Goal: Register for event/course

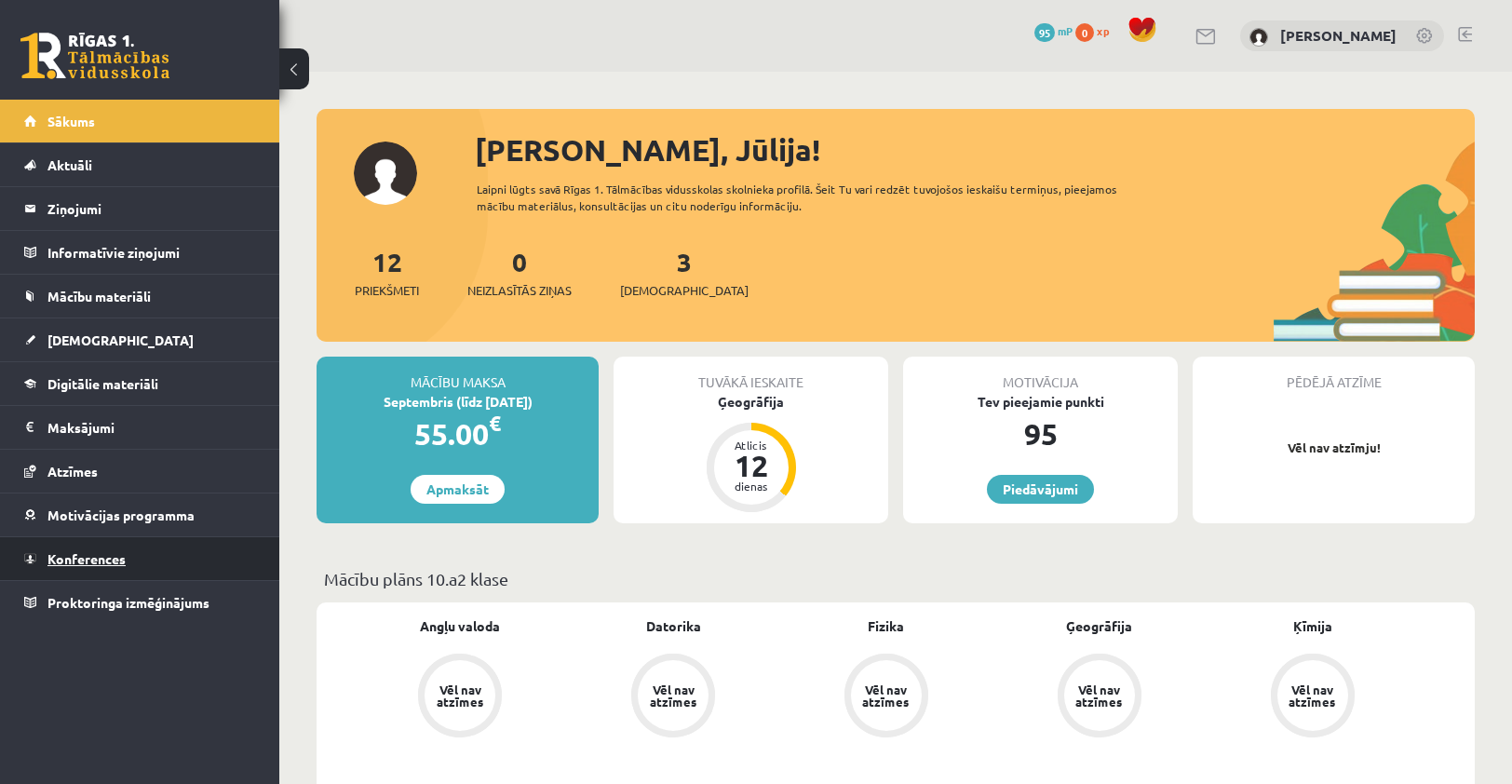
click at [82, 559] on span "Konferences" at bounding box center [86, 558] width 79 height 16
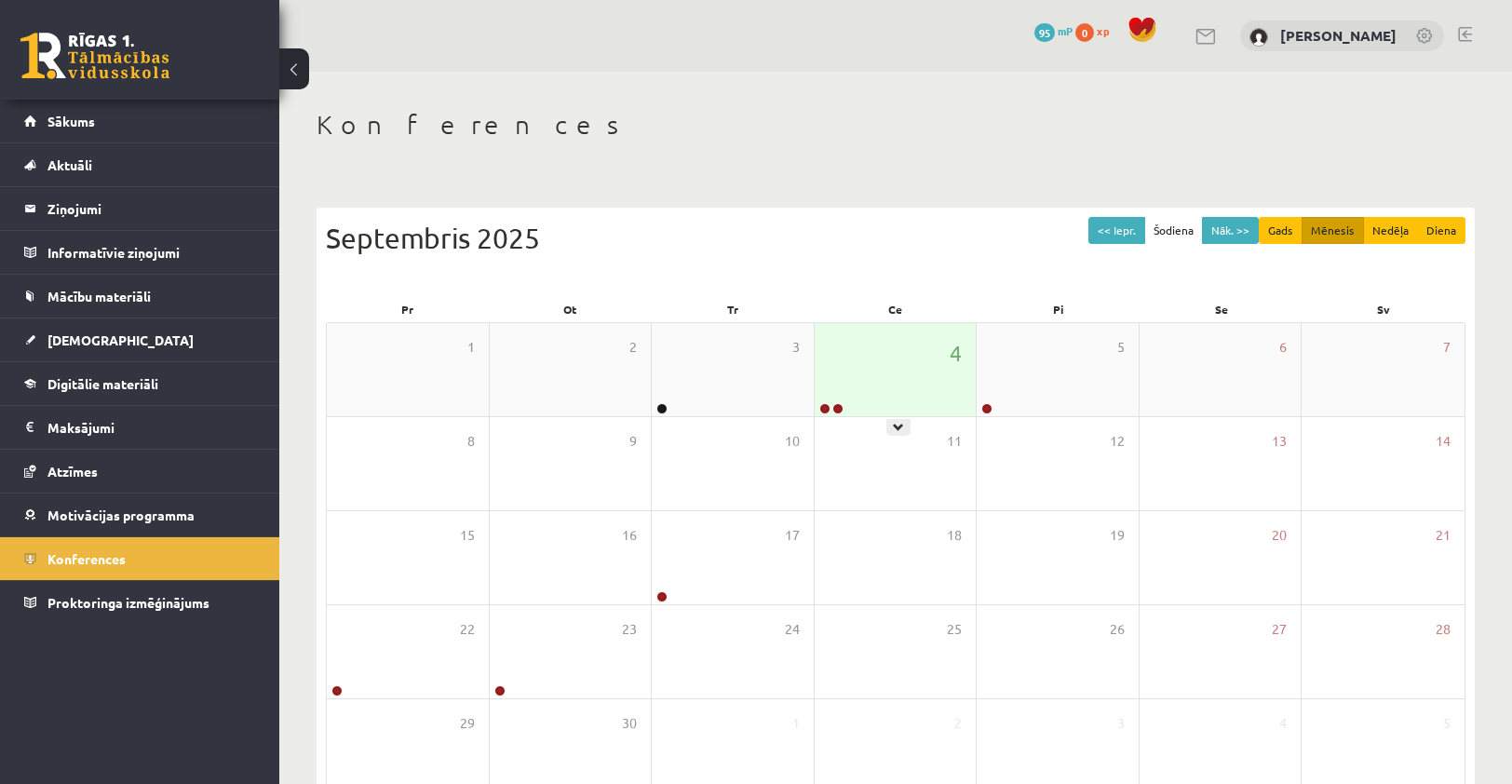
click at [824, 413] on div at bounding box center [830, 408] width 31 height 13
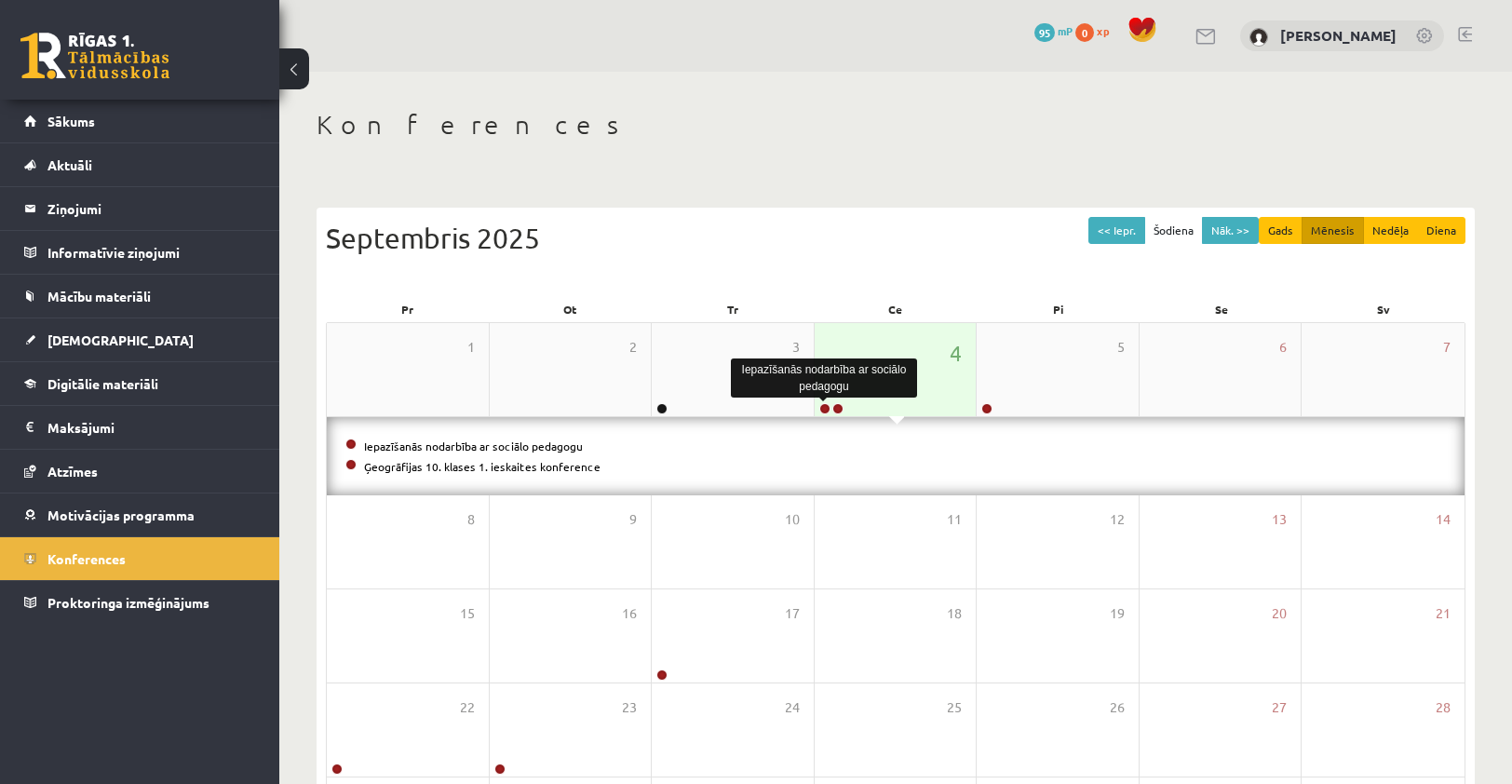
click at [820, 407] on link at bounding box center [825, 408] width 12 height 12
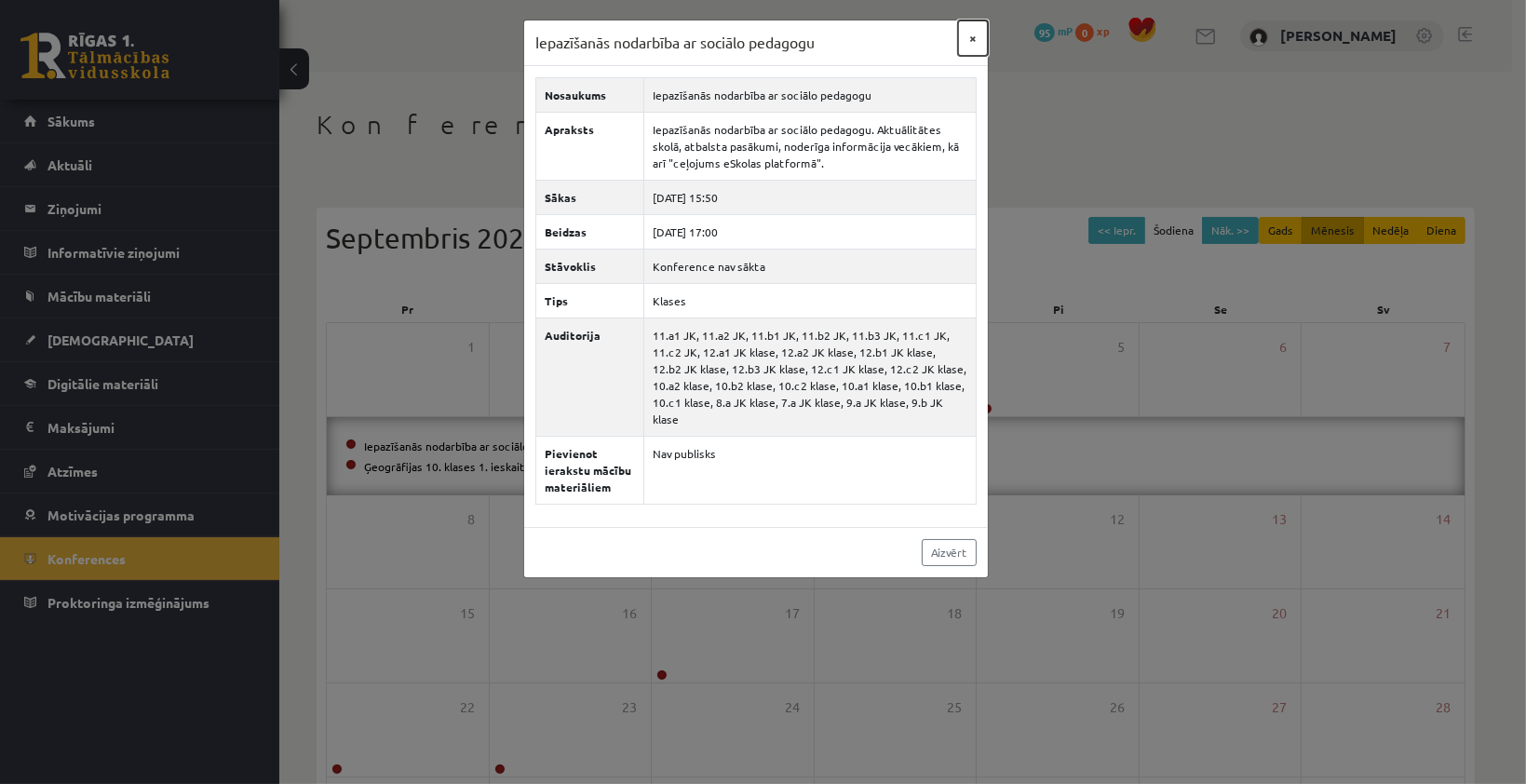
click at [955, 55] on button "×" at bounding box center [973, 38] width 30 height 35
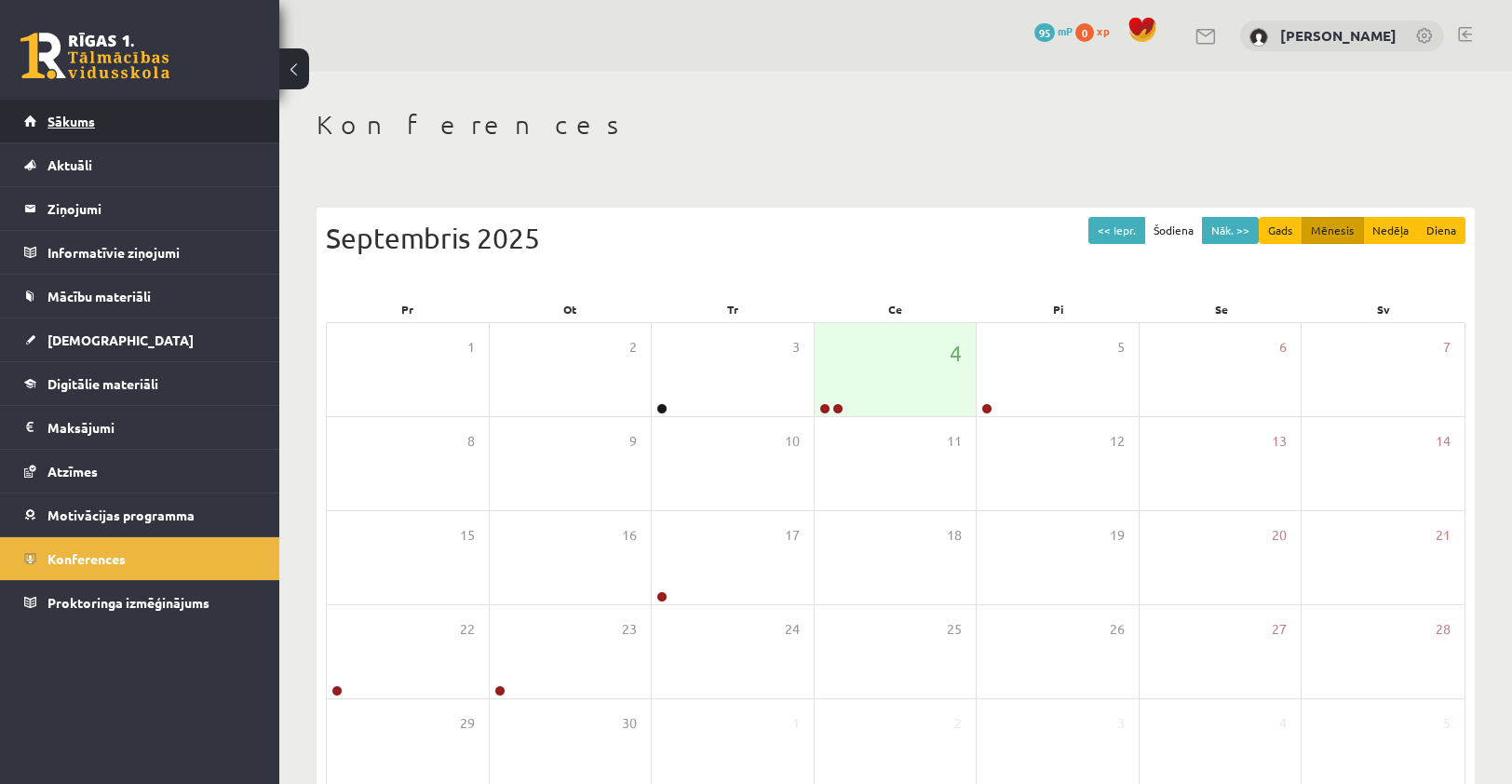
click at [34, 123] on link "Sākums" at bounding box center [140, 121] width 232 height 43
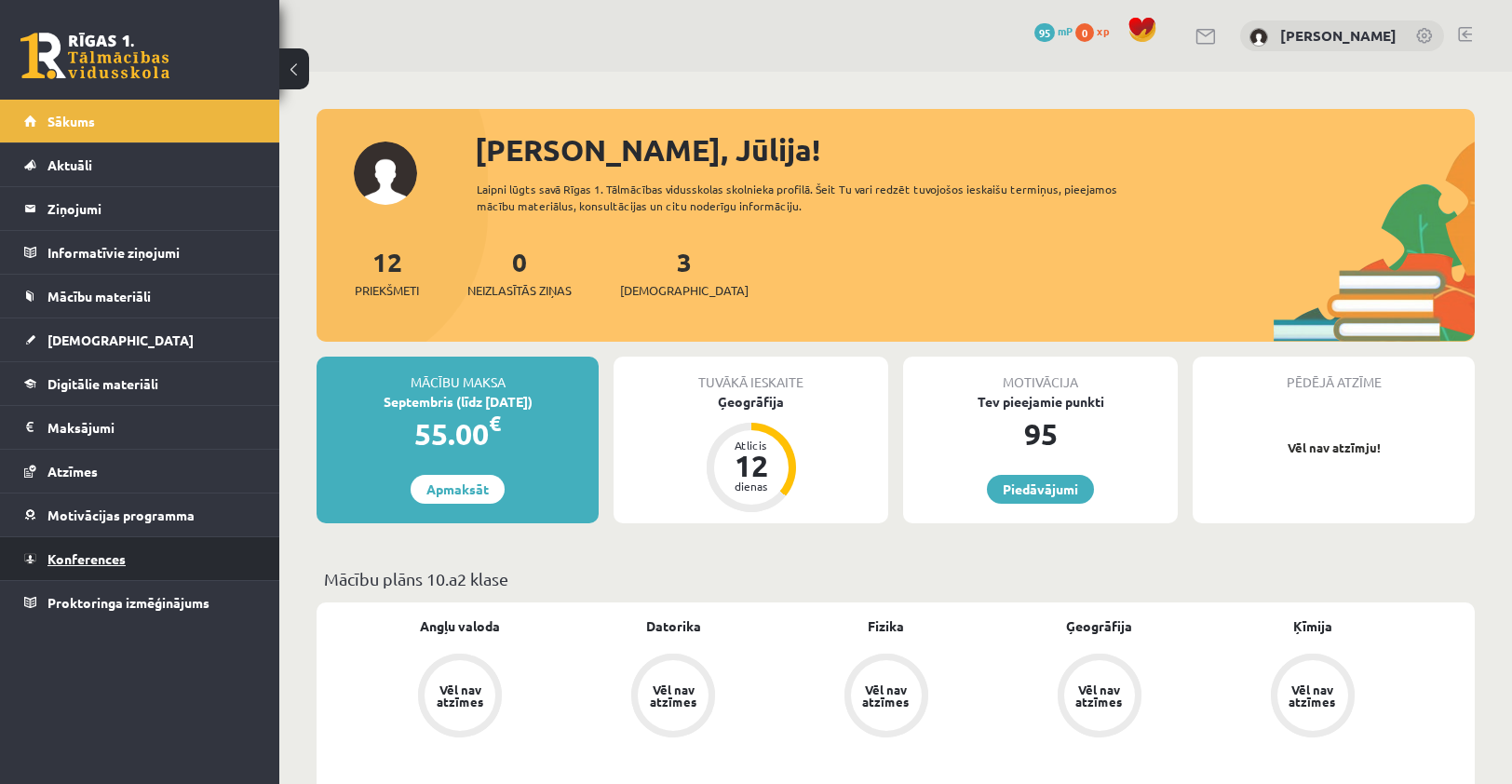
click at [93, 550] on span "Konferences" at bounding box center [86, 558] width 79 height 16
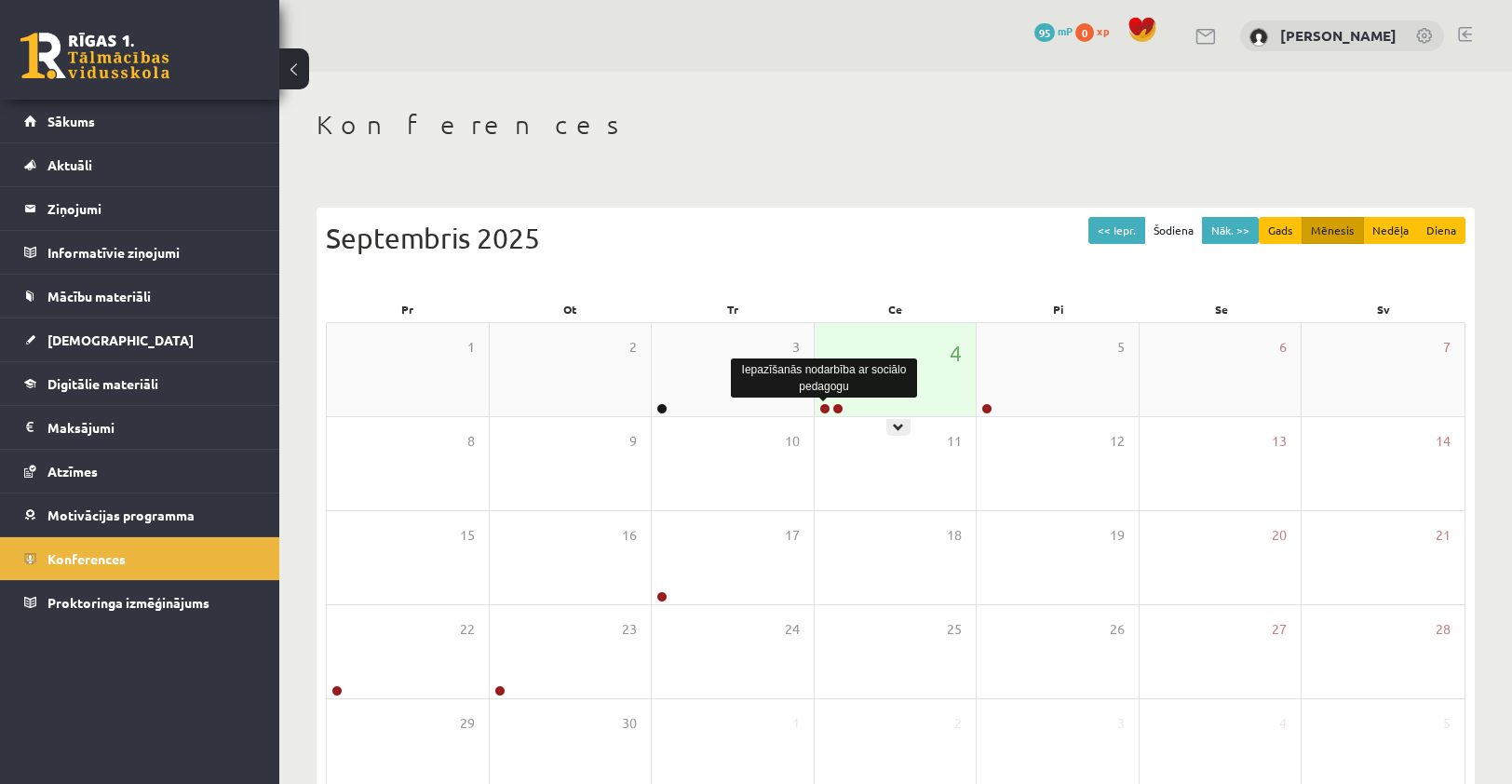
click at [818, 409] on div at bounding box center [830, 408] width 31 height 13
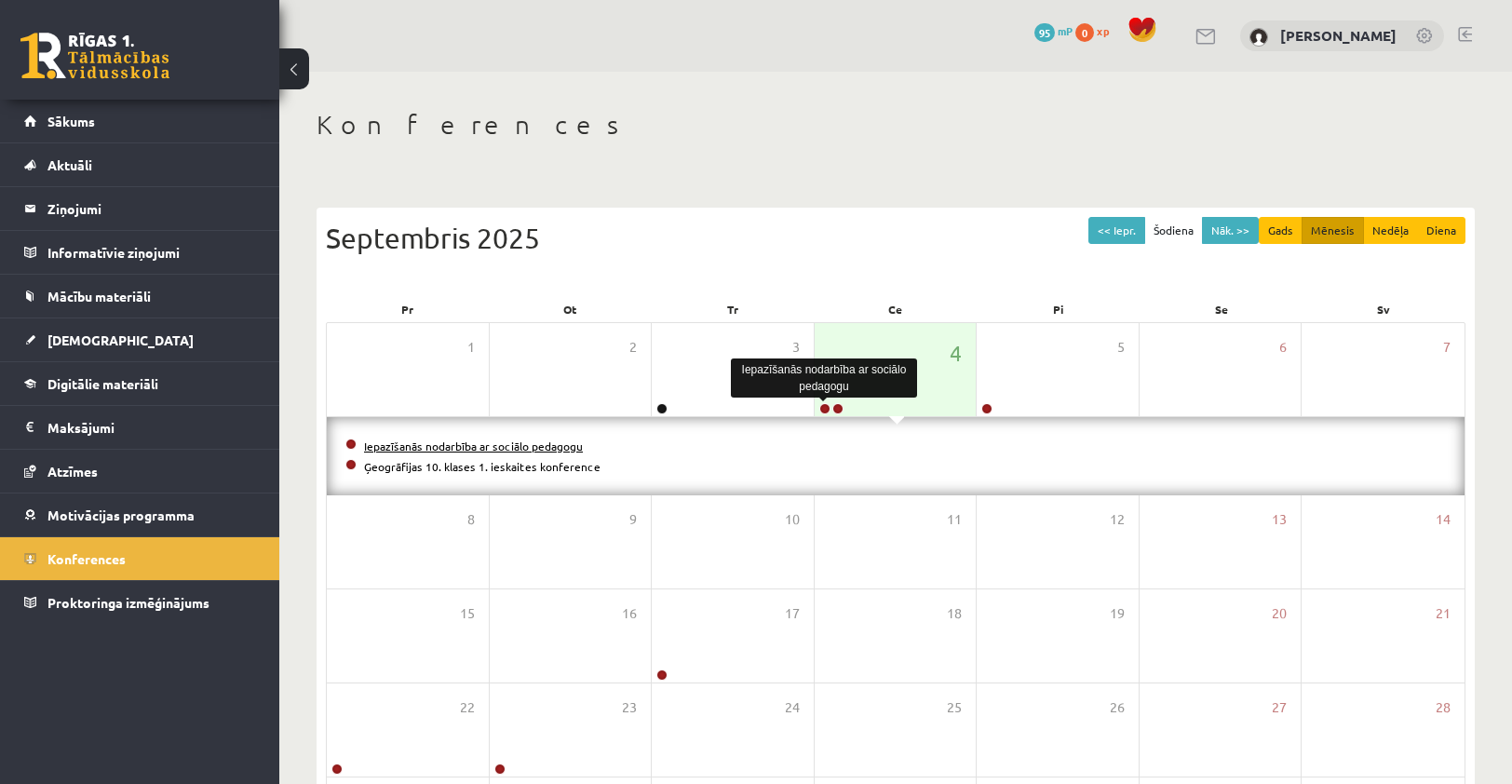
click at [471, 443] on link "Iepazīšanās nodarbība ar sociālo pedagogu" at bounding box center [473, 445] width 218 height 15
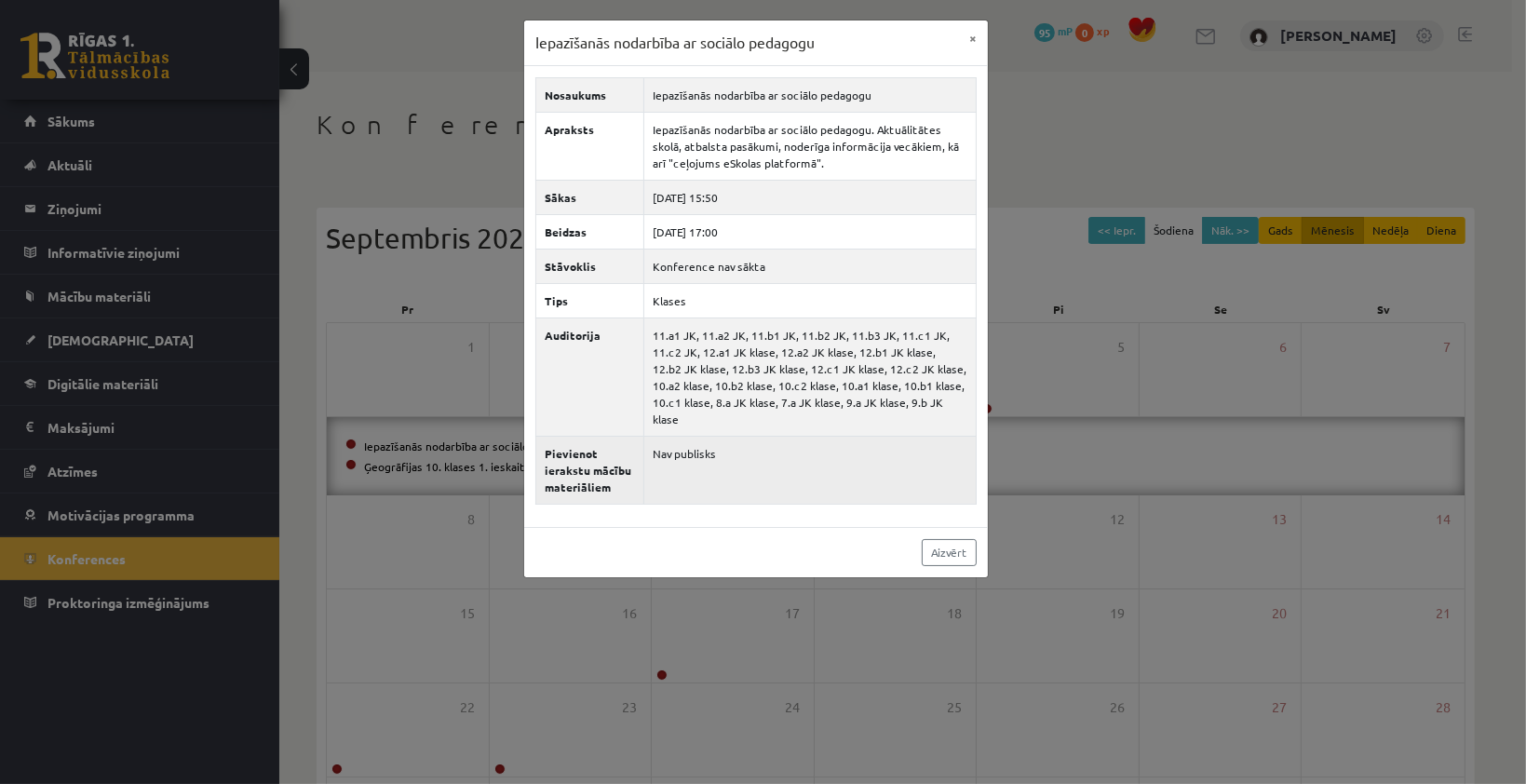
click at [778, 436] on td "Nav publisks" at bounding box center [811, 470] width 332 height 68
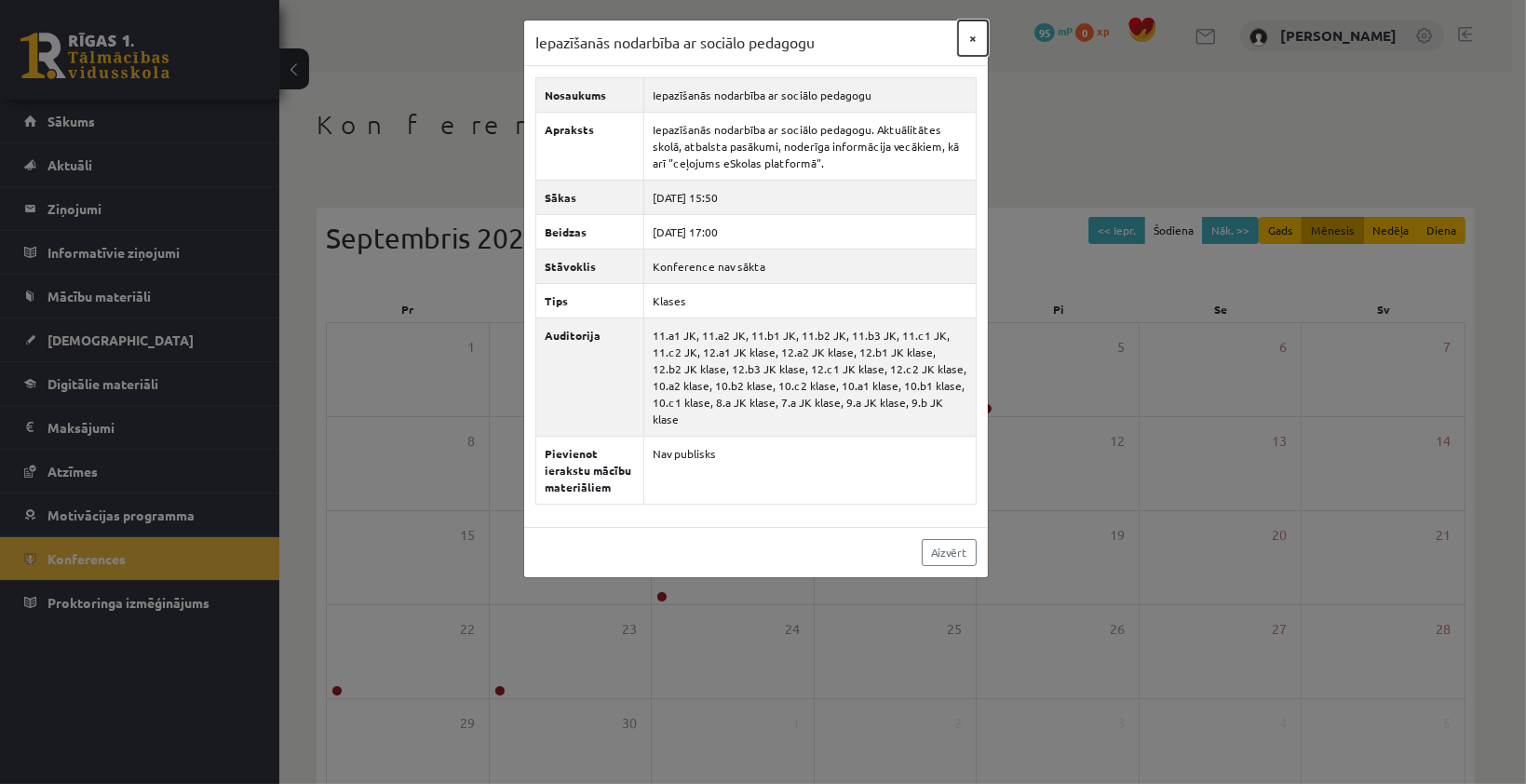
click at [969, 39] on button "×" at bounding box center [973, 38] width 30 height 35
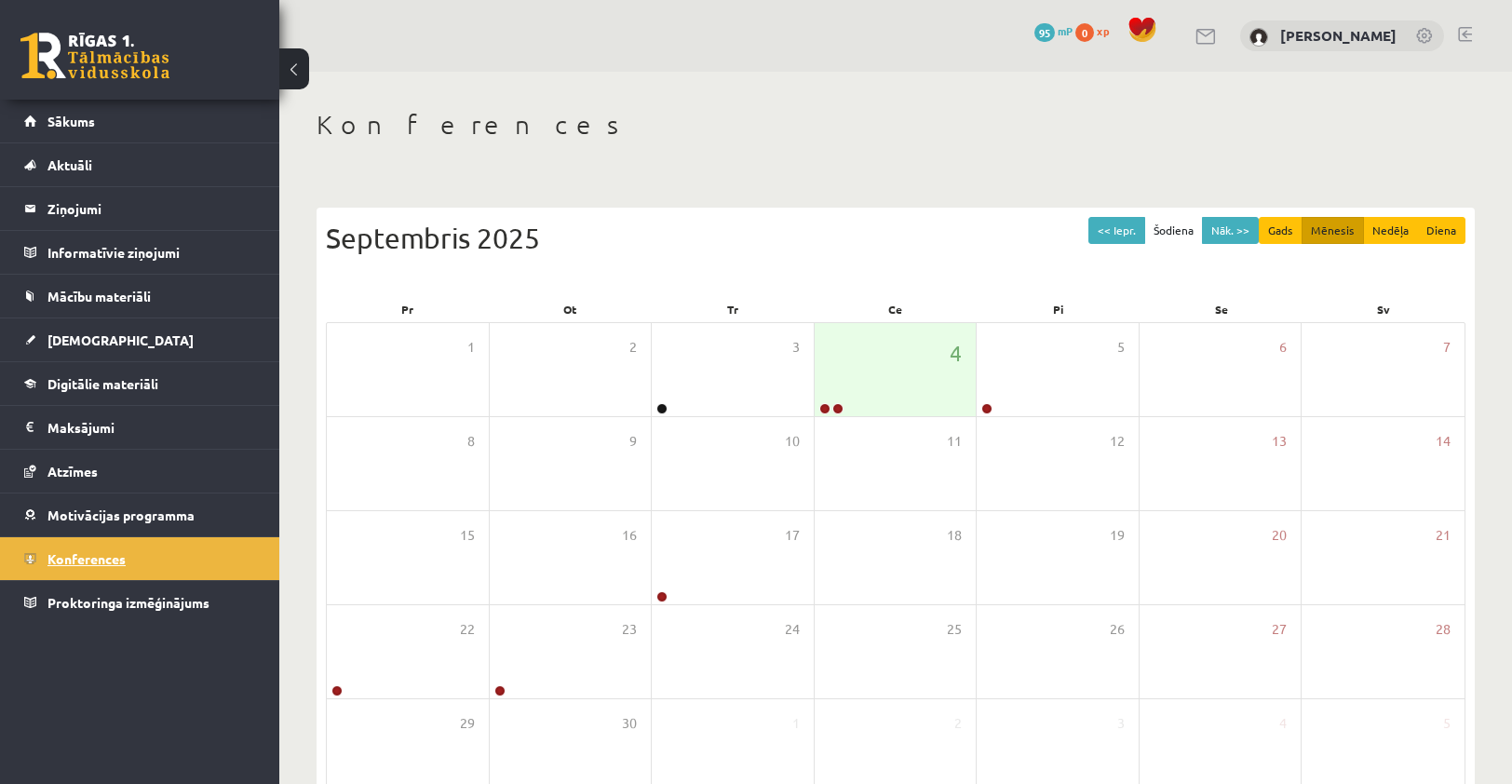
click at [83, 550] on span "Konferences" at bounding box center [86, 558] width 79 height 16
click at [84, 562] on span "Konferences" at bounding box center [86, 558] width 79 height 16
click at [84, 558] on span "Konferences" at bounding box center [86, 558] width 79 height 16
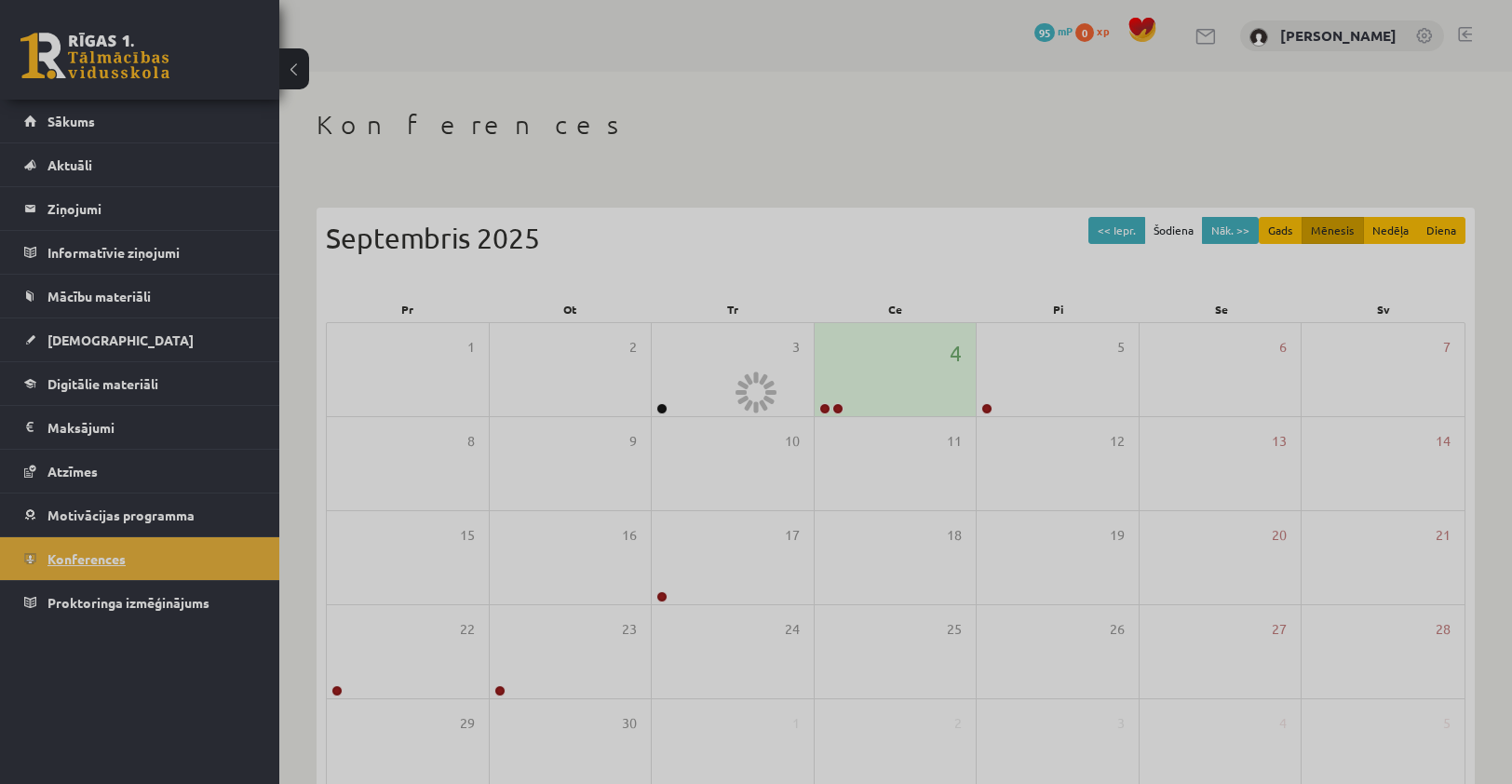
click at [84, 558] on span "Konferences" at bounding box center [86, 558] width 79 height 16
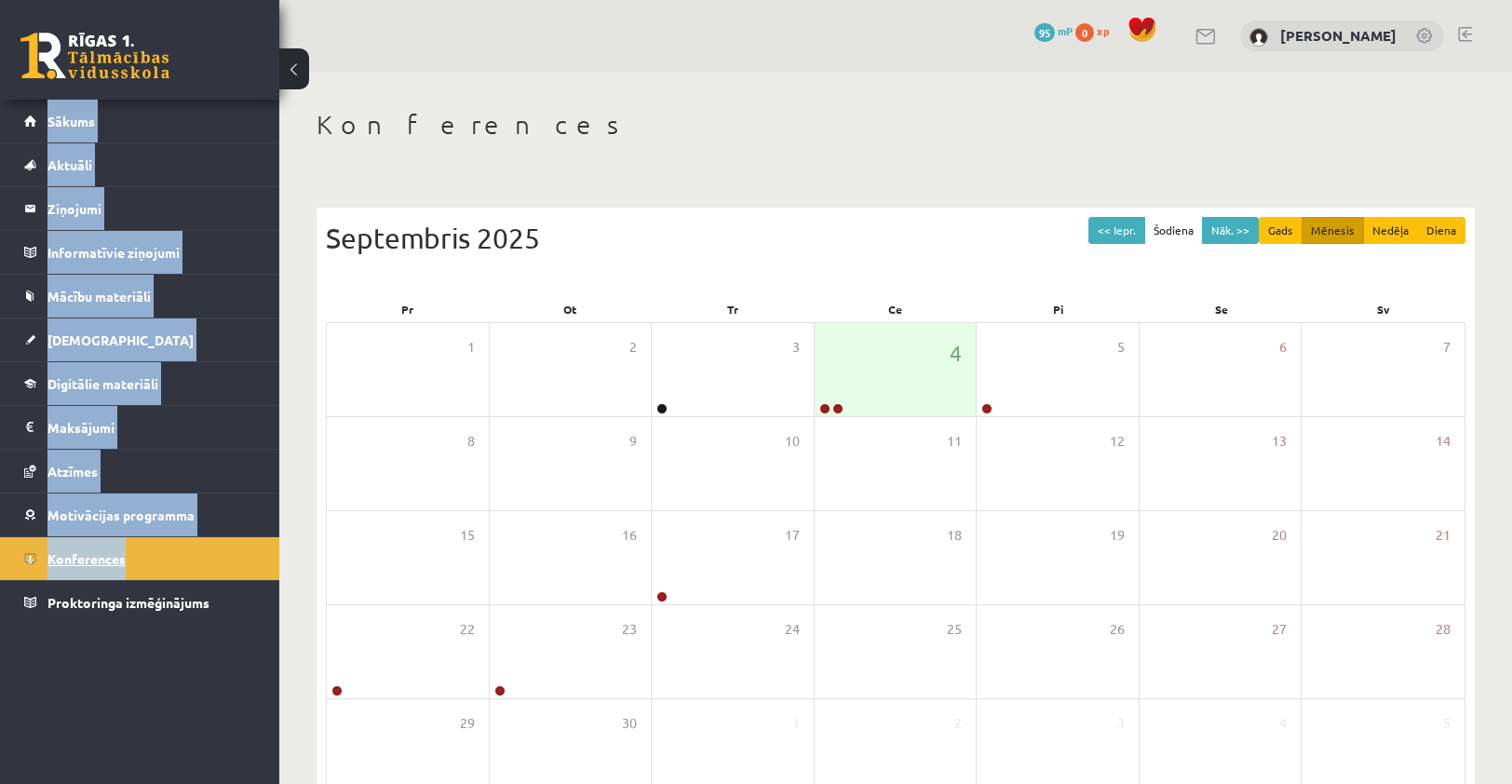
click at [85, 557] on span "Konferences" at bounding box center [86, 558] width 79 height 16
click at [171, 562] on link "Konferences" at bounding box center [140, 558] width 232 height 43
click at [119, 559] on span "Konferences" at bounding box center [86, 558] width 79 height 16
click at [146, 560] on link "Konferences" at bounding box center [140, 558] width 232 height 43
click at [151, 562] on link "Konferences" at bounding box center [140, 558] width 232 height 43
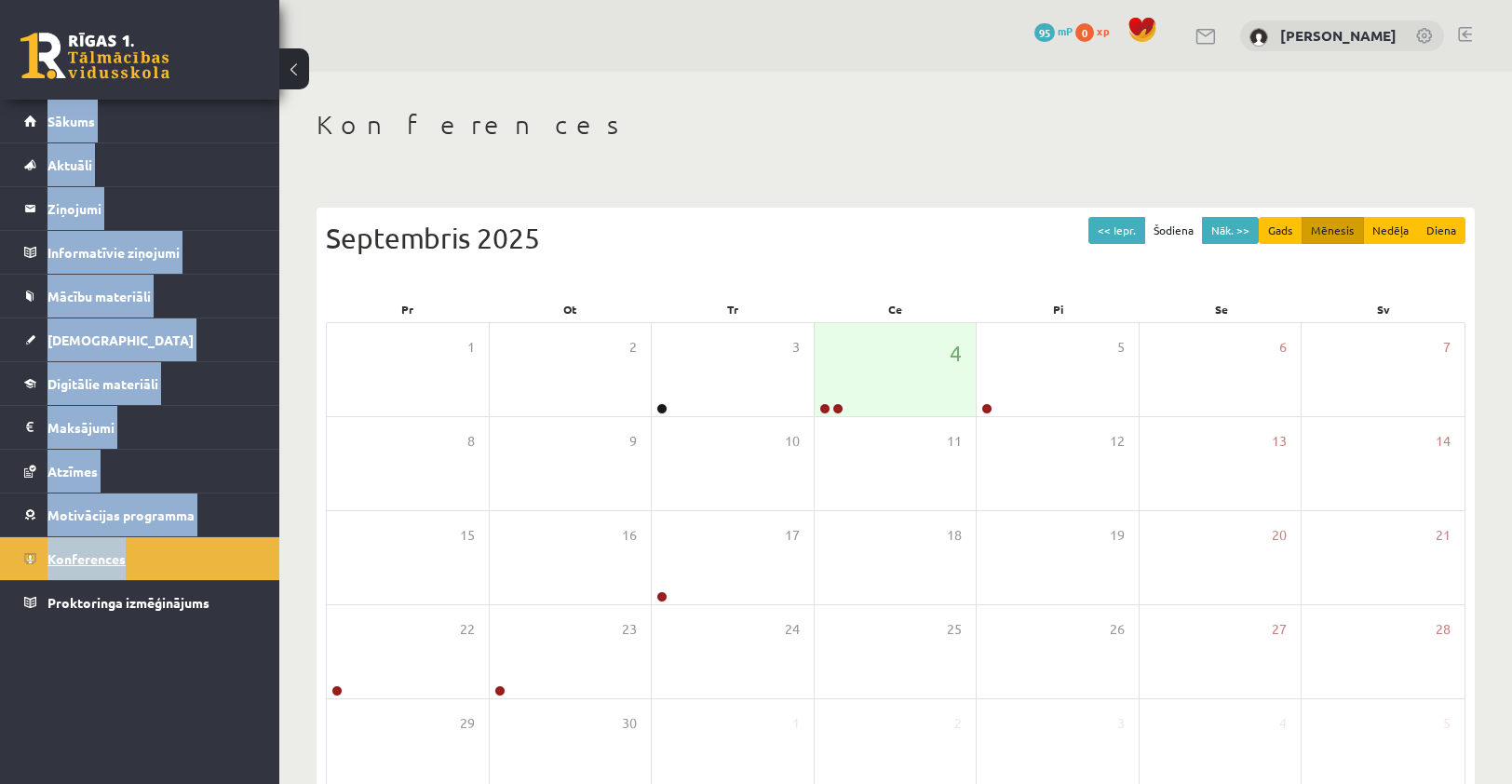
click at [152, 562] on link "Konferences" at bounding box center [140, 558] width 232 height 43
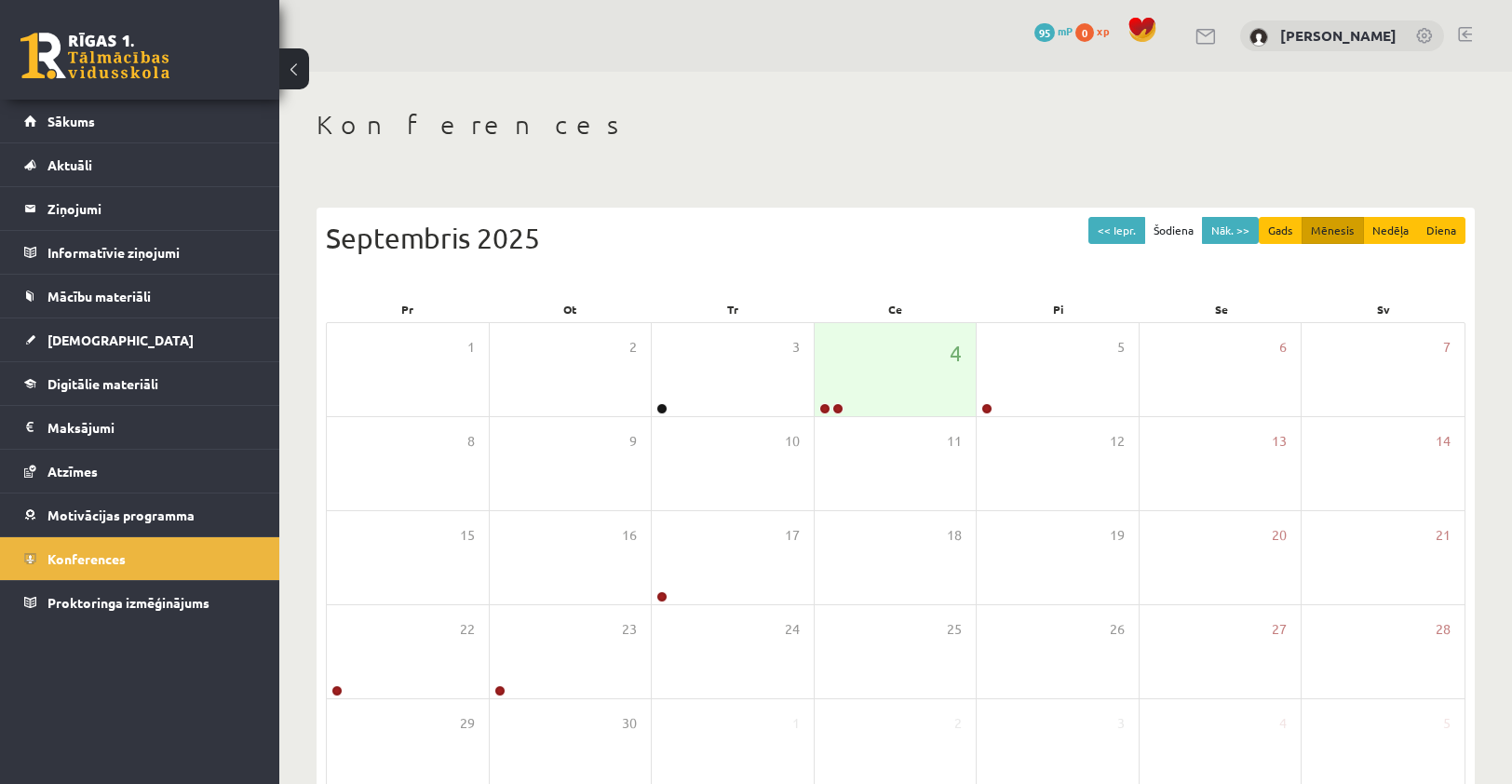
click at [528, 132] on h1 "Konferences" at bounding box center [895, 124] width 1158 height 32
click at [126, 547] on link "Konferences" at bounding box center [140, 558] width 232 height 43
click at [118, 559] on span "Konferences" at bounding box center [86, 558] width 79 height 16
click at [935, 392] on div "4" at bounding box center [895, 370] width 162 height 93
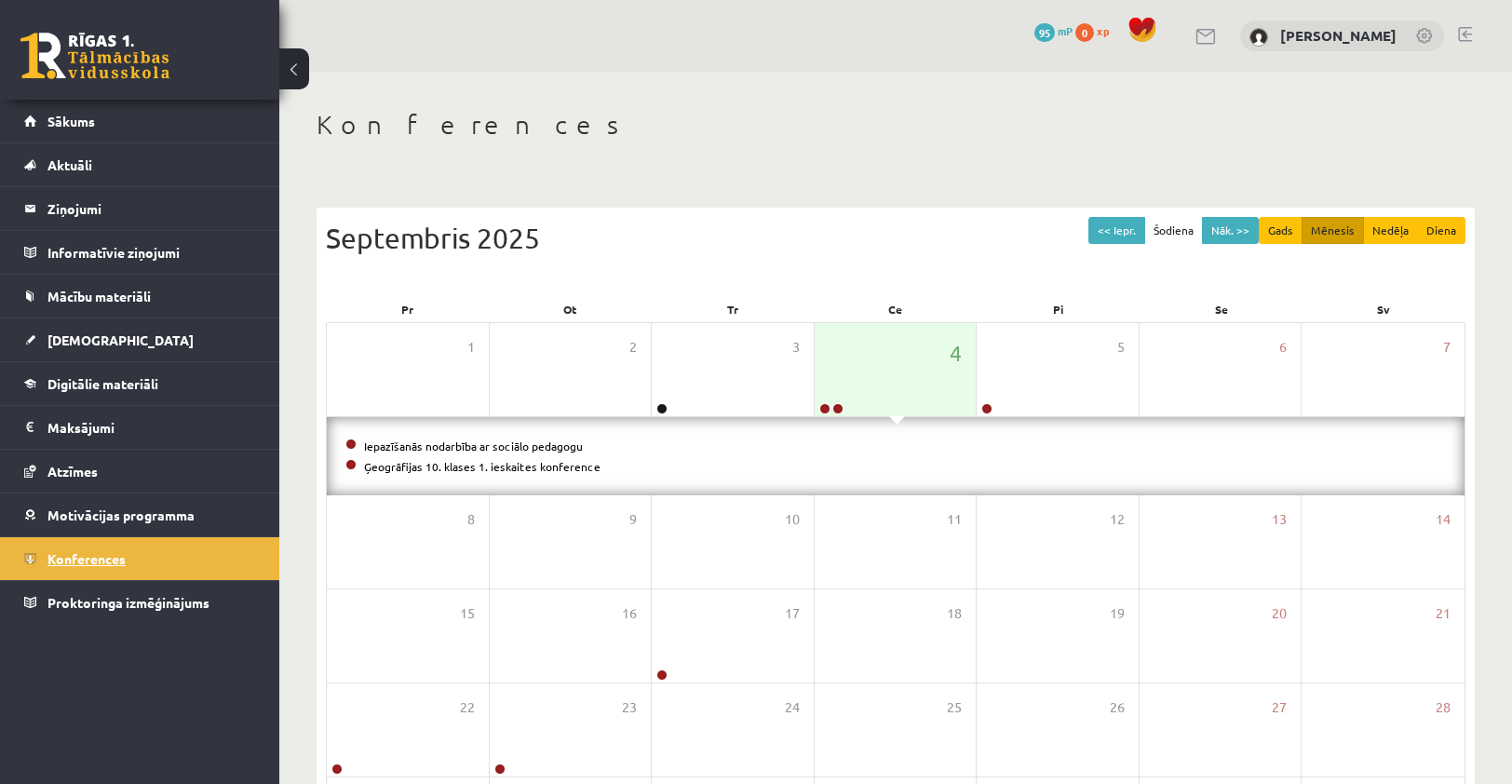
click at [119, 559] on span "Konferences" at bounding box center [86, 558] width 79 height 16
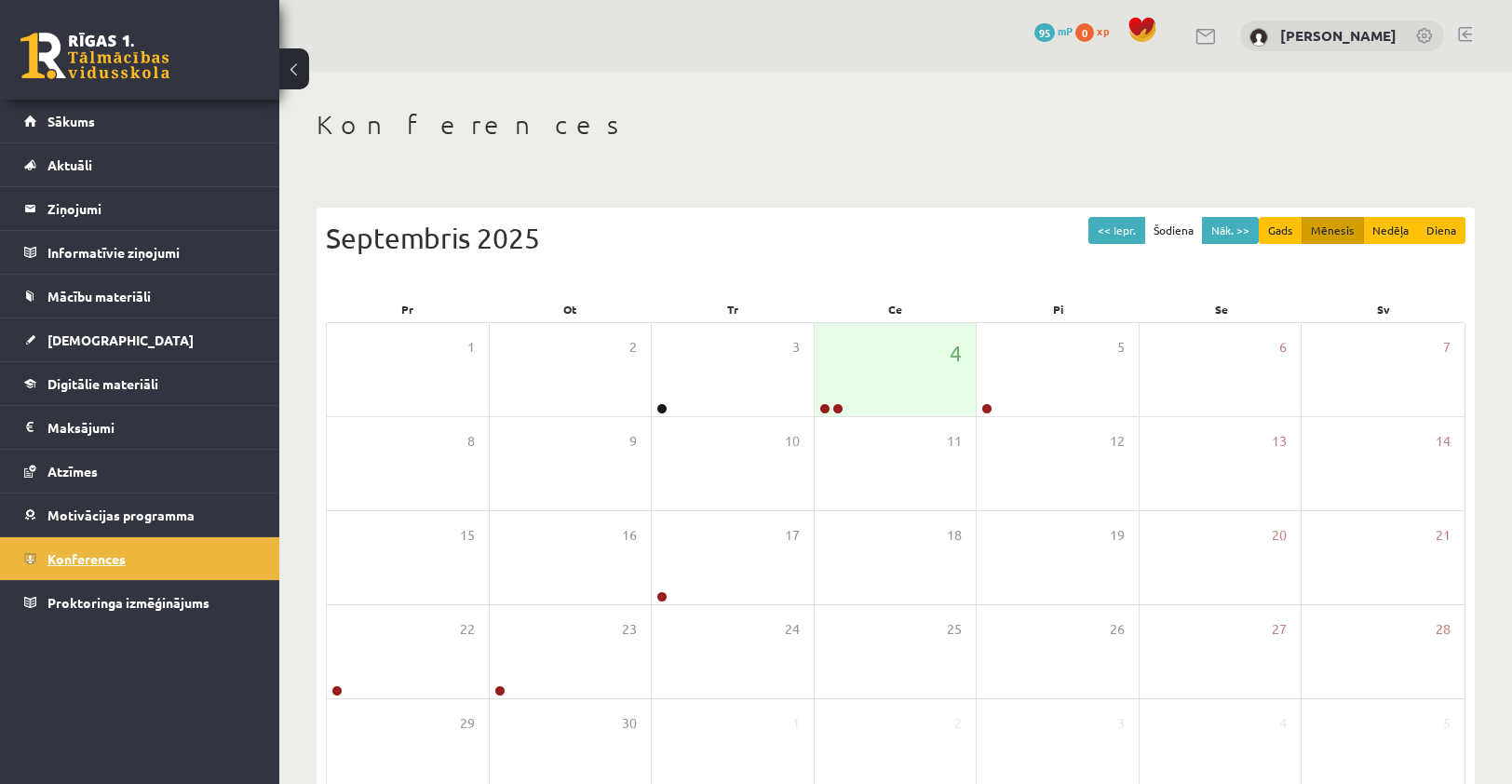
click at [216, 562] on link "Konferences" at bounding box center [140, 558] width 232 height 43
click at [828, 409] on link at bounding box center [825, 408] width 12 height 12
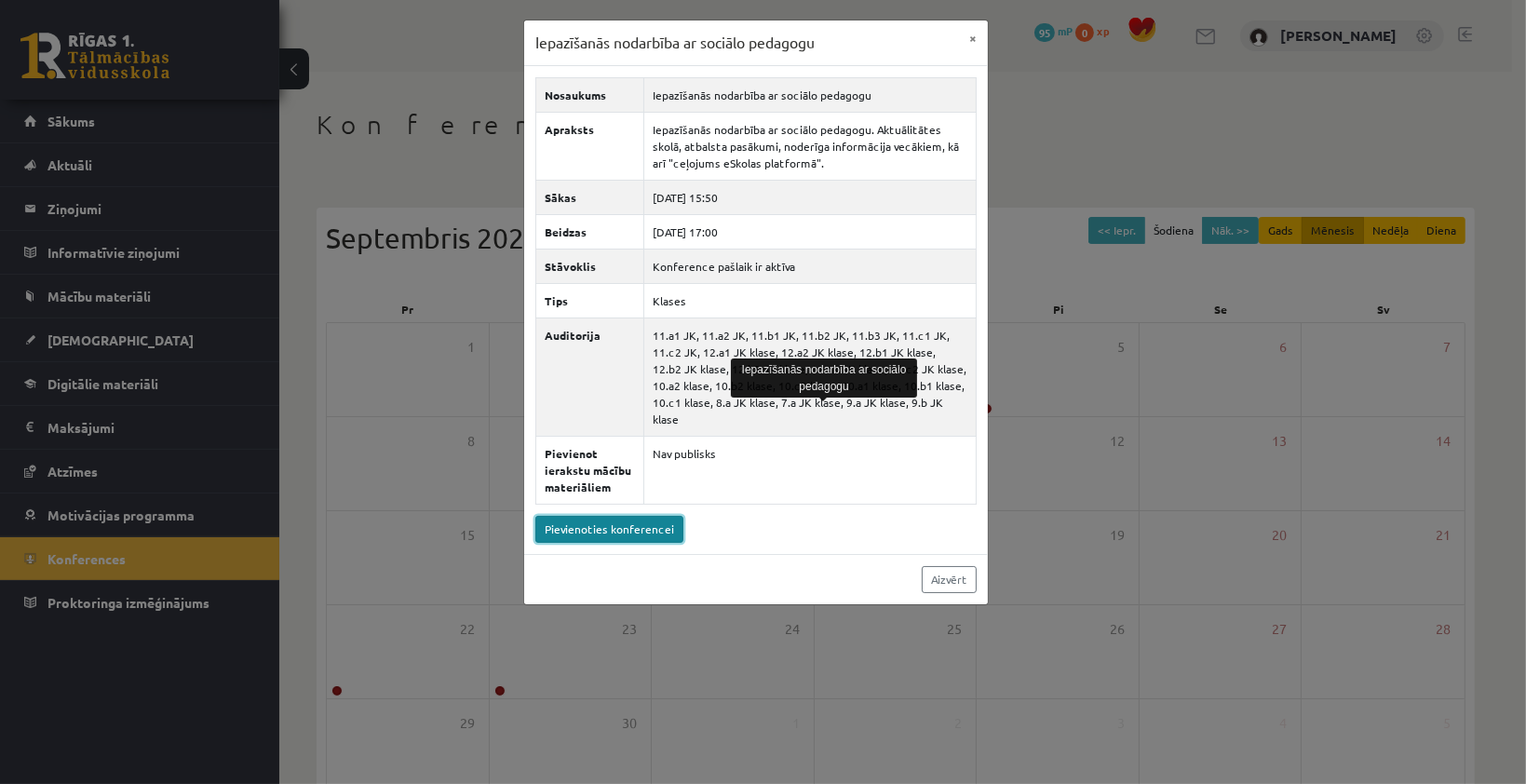
click at [647, 519] on link "Pievienoties konferencei" at bounding box center [610, 529] width 149 height 27
